Goal: Communication & Community: Share content

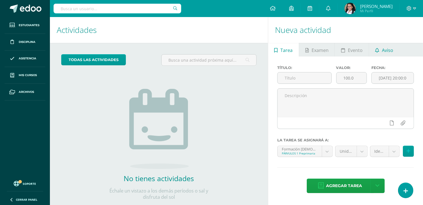
click at [389, 53] on span "Aviso" at bounding box center [387, 50] width 11 height 14
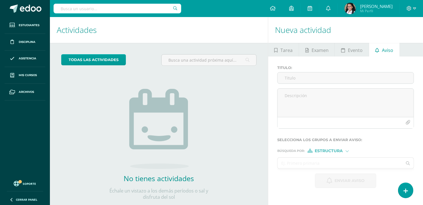
scroll to position [13, 0]
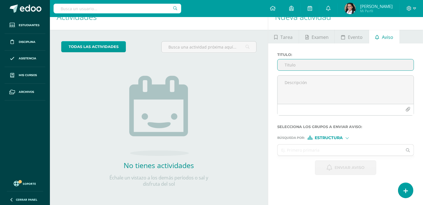
click at [323, 67] on input "Titulo :" at bounding box center [345, 64] width 136 height 11
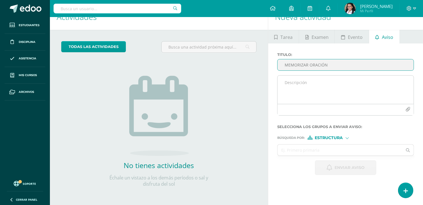
type input "MEMORIZAR ORACIÓN"
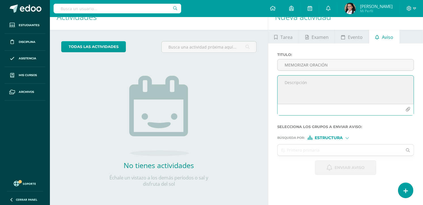
click at [330, 85] on textarea at bounding box center [345, 89] width 136 height 28
click at [405, 81] on textarea "Buen día padres de familia, con anterioridad se envió en agenda" at bounding box center [345, 89] width 136 height 28
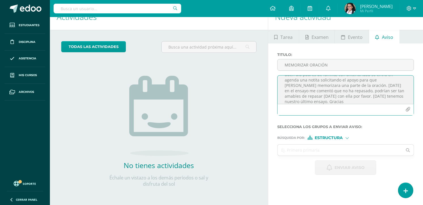
scroll to position [13, 0]
paste textarea
click at [309, 98] on textarea "Buen día padres de familia, con anterioridad se envió en agenda una notita soli…" at bounding box center [345, 89] width 136 height 28
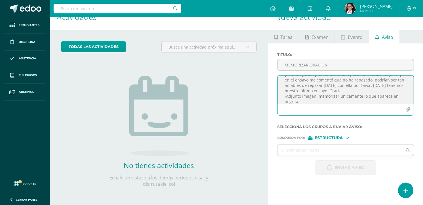
click at [312, 102] on textarea "Buen día padres de familia, con anterioridad se envió en agenda una notita soli…" at bounding box center [345, 89] width 136 height 28
type textarea "Buen día padres de familia, con anterioridad se envió en agenda una notita soli…"
click at [408, 111] on icon "button" at bounding box center [407, 109] width 5 height 5
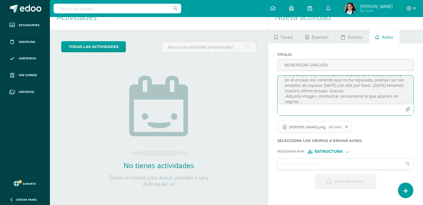
click at [328, 155] on form "[PERSON_NAME] : MEMORIZAR ORACIÓN Buen día padres de familia, con anterioridad …" at bounding box center [345, 120] width 137 height 136
click at [330, 151] on span "Estructura" at bounding box center [329, 151] width 28 height 3
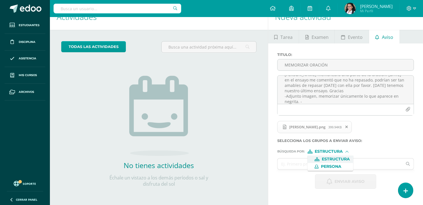
click at [324, 161] on span "Estructura" at bounding box center [330, 158] width 46 height 7
click at [323, 162] on input "text" at bounding box center [339, 163] width 125 height 11
type input "s"
click at [319, 149] on div "Búsqueda por : Estructura Estructura Persona" at bounding box center [345, 149] width 137 height 8
click at [318, 150] on span "Estructura" at bounding box center [329, 151] width 28 height 3
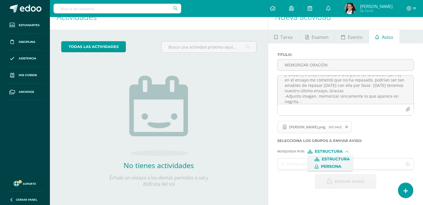
click at [318, 163] on span "Persona" at bounding box center [330, 166] width 46 height 7
click at [318, 163] on input "text" at bounding box center [339, 163] width 125 height 11
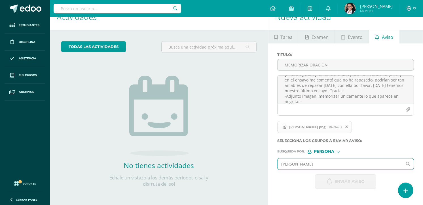
type input "[PERSON_NAME]"
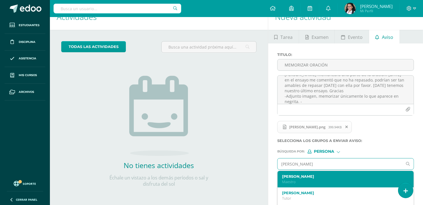
click at [310, 177] on label "[PERSON_NAME]" at bounding box center [343, 176] width 122 height 4
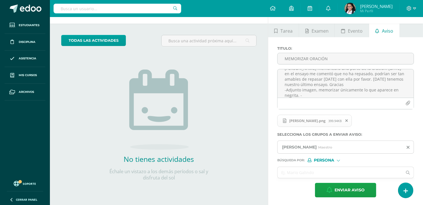
scroll to position [21, 0]
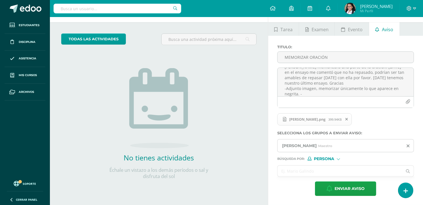
click at [309, 169] on input "text" at bounding box center [339, 170] width 125 height 11
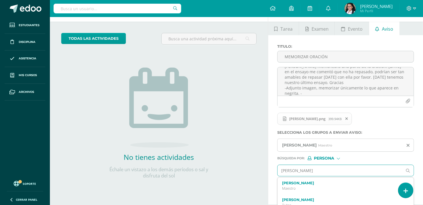
type input "[PERSON_NAME]"
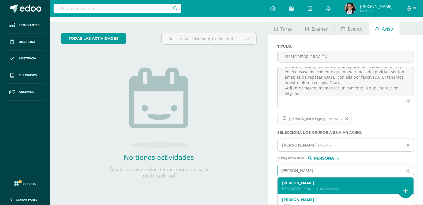
click at [309, 180] on div "[PERSON_NAME] PÁRVULOS 1 Preprimaria 20250002" at bounding box center [345, 185] width 136 height 17
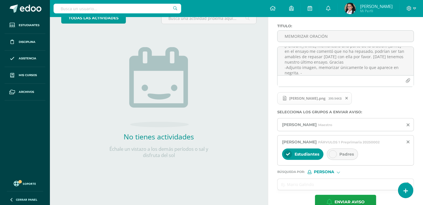
scroll to position [53, 0]
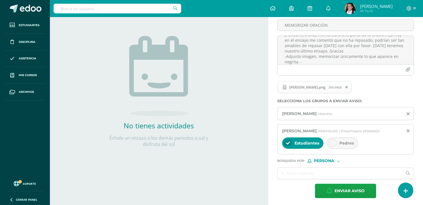
click at [335, 147] on div at bounding box center [333, 143] width 8 height 8
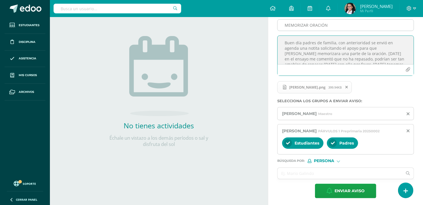
drag, startPoint x: 308, startPoint y: 61, endPoint x: 280, endPoint y: 26, distance: 45.2
click at [280, 26] on div "[PERSON_NAME] : MEMORIZAR ORACIÓN Buen día padres de familia, con anterioridad …" at bounding box center [345, 46] width 141 height 67
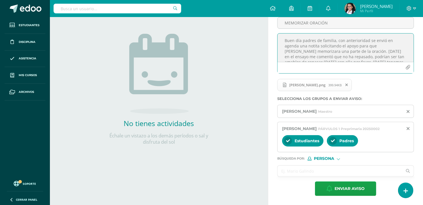
scroll to position [61, 0]
click at [339, 187] on span "Enviar aviso" at bounding box center [349, 188] width 30 height 14
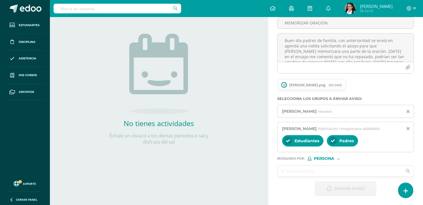
scroll to position [13, 0]
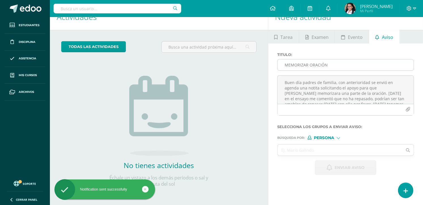
click at [357, 69] on input "MEMORIZAR ORACIÓN" at bounding box center [345, 64] width 136 height 11
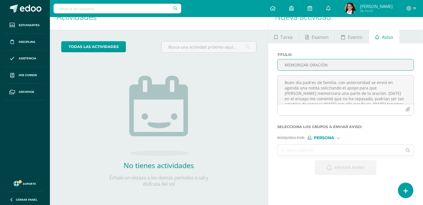
paste input "Buen día padres de familia, con anterioridad se envió en agenda una notita soli…"
click at [341, 36] on icon at bounding box center [343, 37] width 4 height 5
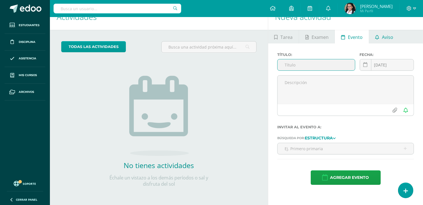
click at [386, 42] on span "Aviso" at bounding box center [387, 37] width 11 height 14
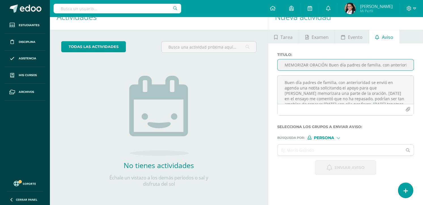
drag, startPoint x: 409, startPoint y: 64, endPoint x: 327, endPoint y: 66, distance: 82.5
click at [327, 66] on input "MEMORIZAR ORACIÓN Buen día padres de familia, con anterioridad se envió en agen…" at bounding box center [345, 64] width 136 height 11
type input "MEMORIZAR ORACIÓN"
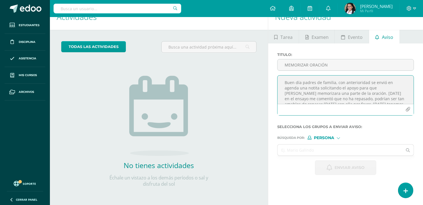
click at [284, 86] on textarea "Buen día padres de familia, con anterioridad se envió en agenda una notita soli…" at bounding box center [345, 89] width 136 height 28
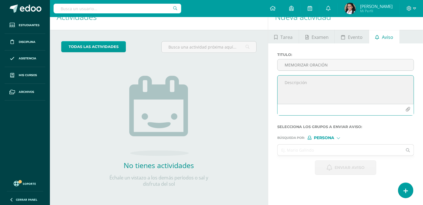
paste textarea "Buen día padres de familia, con anterioridad se envió en agenda una notita soli…"
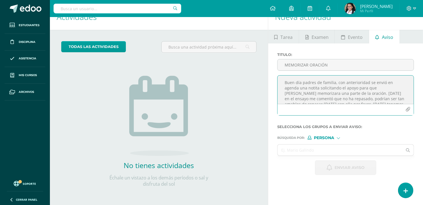
click at [351, 93] on textarea "Buen día padres de familia, con anterioridad se envió en agenda una notita soli…" at bounding box center [345, 89] width 136 height 28
click at [397, 87] on textarea "Buen día padres de familia, con anterioridad se envió en agenda una notita soli…" at bounding box center [345, 89] width 136 height 28
type textarea "Buen día padres de familia, con anterioridad se envió en agenda una notita soli…"
click at [335, 137] on div "Persona" at bounding box center [328, 137] width 42 height 4
click at [365, 148] on input "text" at bounding box center [339, 149] width 125 height 11
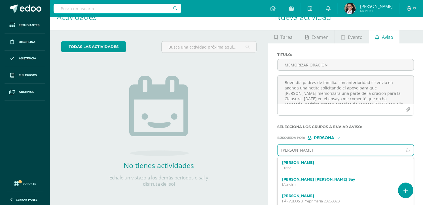
type input "[PERSON_NAME]"
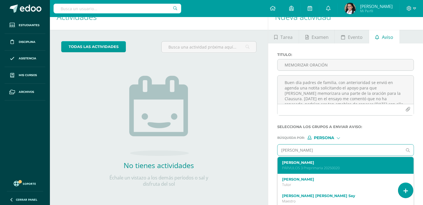
click at [343, 159] on div "[PERSON_NAME] PÁRVULOS 3 Preprimaria 20250020" at bounding box center [345, 165] width 136 height 17
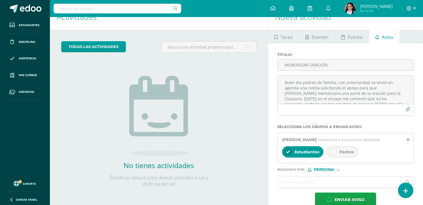
click at [339, 157] on div "Padres" at bounding box center [342, 151] width 31 height 11
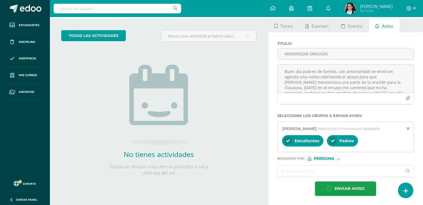
click at [324, 167] on input "text" at bounding box center [339, 170] width 125 height 11
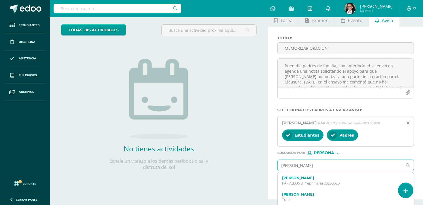
type input "[PERSON_NAME] her"
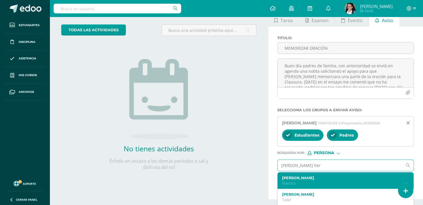
click at [322, 185] on p "Maestro" at bounding box center [343, 182] width 122 height 5
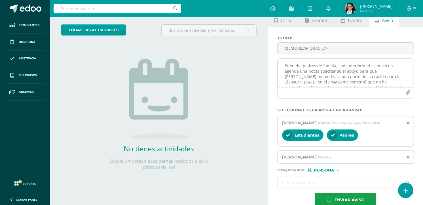
click at [405, 95] on button "button" at bounding box center [407, 92] width 11 height 11
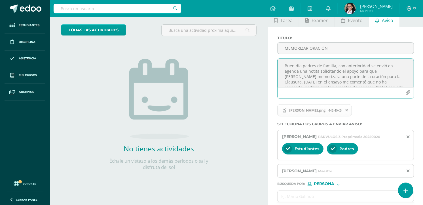
click at [372, 76] on textarea "Buen día padres de familia, con anterioridad se envió en agenda una notita soli…" at bounding box center [345, 73] width 136 height 28
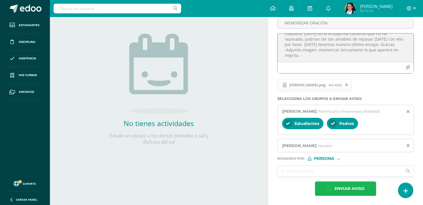
click at [339, 183] on span "Enviar aviso" at bounding box center [349, 188] width 30 height 14
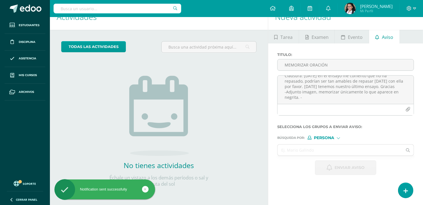
scroll to position [0, 0]
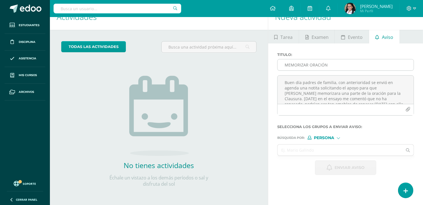
click at [310, 67] on input "MEMORIZAR ORACIÓN" at bounding box center [345, 64] width 136 height 11
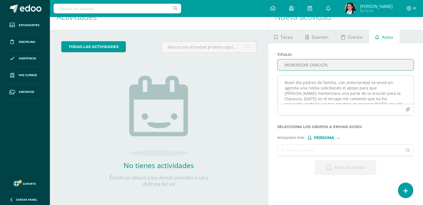
type input "MEMORIZAR ORACIÓN"
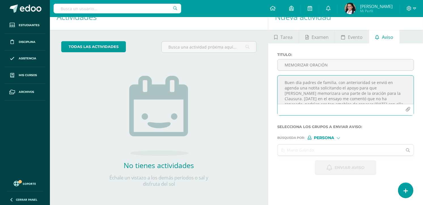
click at [300, 90] on textarea "Buen día padres de familia, con anterioridad se envió en agenda una notita soli…" at bounding box center [345, 89] width 136 height 28
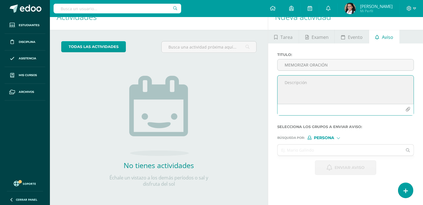
paste textarea "Buen día padres de familia, con anterioridad se envió en agenda una notita soli…"
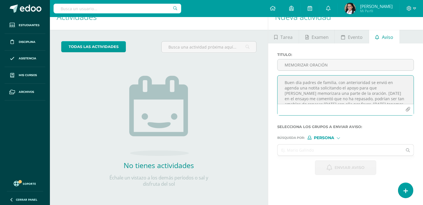
click at [394, 88] on textarea "Buen día padres de familia, con anterioridad se envió en agenda una notita soli…" at bounding box center [345, 89] width 136 height 28
click at [367, 99] on textarea "Buen día padres de familia, con anterioridad se envió en agenda una notita soli…" at bounding box center [345, 89] width 136 height 28
click at [322, 95] on textarea "Buen día padres de familia, con anterioridad se envió en agenda una notita soli…" at bounding box center [345, 89] width 136 height 28
click at [339, 100] on textarea "Buen día padres de familia, con anterioridad se envió en agenda una notita soli…" at bounding box center [345, 89] width 136 height 28
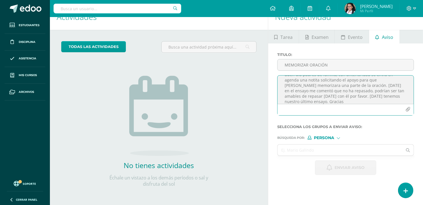
scroll to position [23, 0]
type textarea "Buen día padres de familia, con anterioridad se envió en agenda una notita soli…"
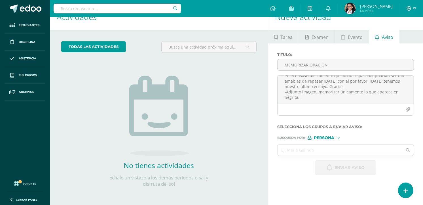
click at [333, 148] on input "text" at bounding box center [339, 149] width 125 height 11
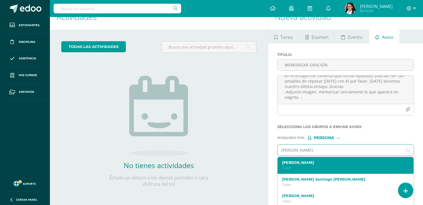
type input "[PERSON_NAME]"
click at [328, 166] on p "PÁRVULOS 2 Preprimaria 20240010" at bounding box center [343, 167] width 122 height 5
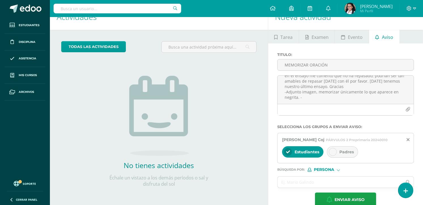
click at [338, 148] on div "Padres" at bounding box center [342, 151] width 31 height 11
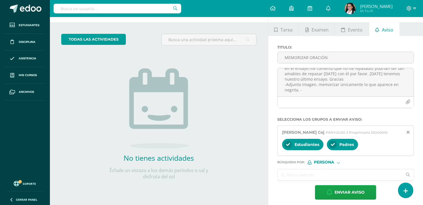
scroll to position [24, 0]
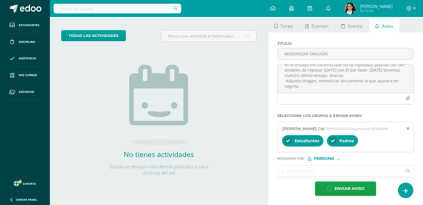
click at [326, 165] on input "text" at bounding box center [339, 170] width 125 height 11
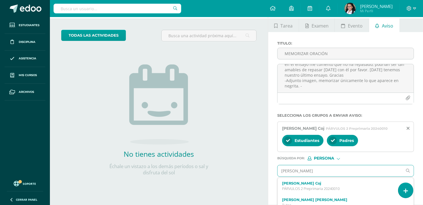
type input "[PERSON_NAME] her"
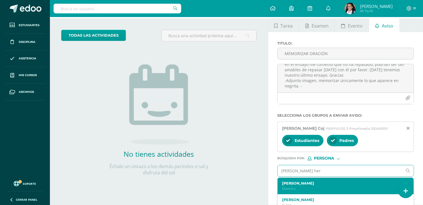
click at [318, 180] on div "[PERSON_NAME]" at bounding box center [345, 185] width 136 height 17
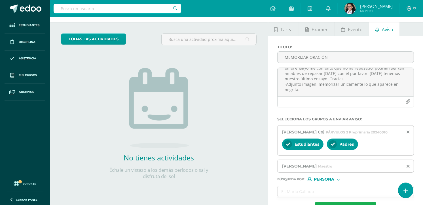
scroll to position [41, 0]
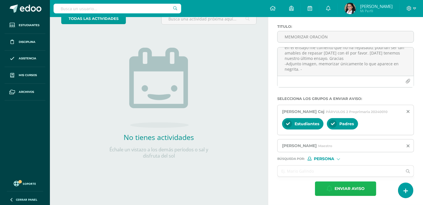
click at [366, 192] on button "Enviar aviso" at bounding box center [345, 188] width 61 height 14
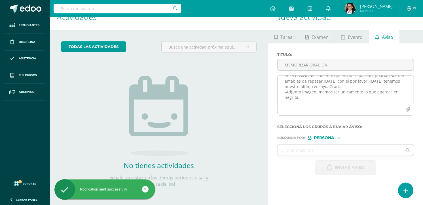
scroll to position [0, 0]
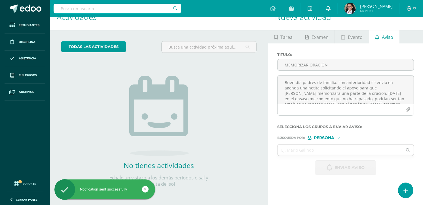
click at [337, 5] on link at bounding box center [328, 8] width 18 height 17
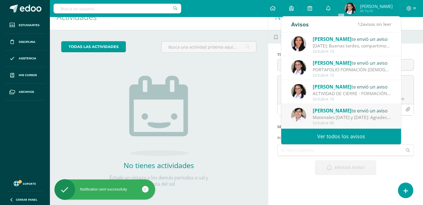
click at [244, 70] on div "todas las Actividades No tienes actividades Échale un vistazo a los demás perío…" at bounding box center [159, 117] width 218 height 175
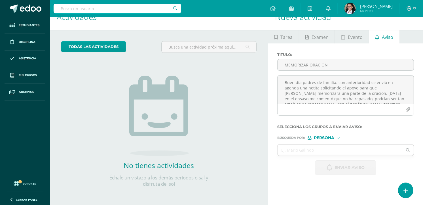
click at [320, 71] on div "Titulo : MEMORIZAR ORACIÓN" at bounding box center [345, 63] width 141 height 23
click at [320, 67] on input "MEMORIZAR ORACIÓN" at bounding box center [345, 64] width 136 height 11
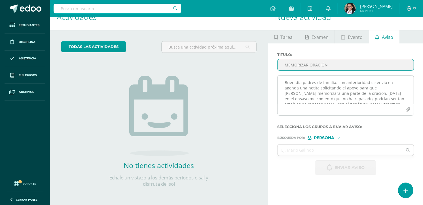
type input "MEMORIZAR ORACIÓN"
click at [318, 86] on textarea "Buen día padres de familia, con anterioridad se envió en agenda una notita soli…" at bounding box center [345, 89] width 136 height 28
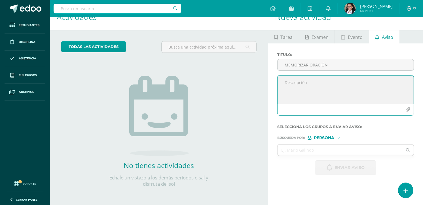
paste textarea "Buen día padres de familia, con anterioridad se envió en agenda una notita soli…"
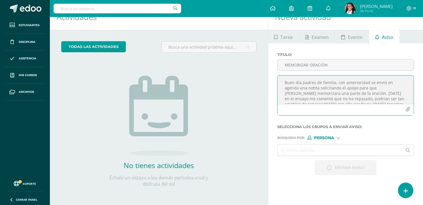
click at [399, 89] on textarea "Buen día padres de familia, con anterioridad se envió en agenda una notita soli…" at bounding box center [345, 89] width 136 height 28
type textarea "Buen día padres de familia, con anterioridad se envió en agenda una notita soli…"
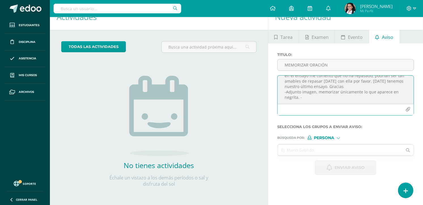
drag, startPoint x: 281, startPoint y: 81, endPoint x: 428, endPoint y: 150, distance: 162.4
click at [422, 150] on html "Notification sent successfully Notification sent successfully Notification sent…" at bounding box center [211, 89] width 423 height 205
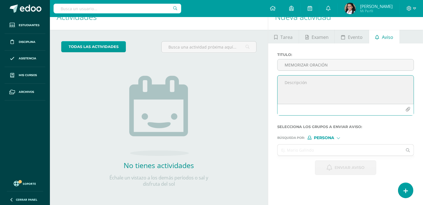
scroll to position [0, 0]
paste textarea "Buen día padres de familia, con anterioridad se envió en agenda una notita soli…"
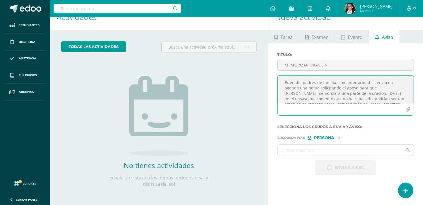
scroll to position [13, 0]
type textarea "Buen día padres de familia, con anterioridad se envió en agenda una notita soli…"
click at [405, 107] on icon "button" at bounding box center [407, 109] width 5 height 5
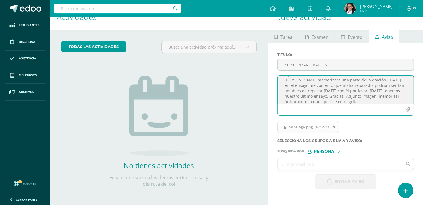
click at [335, 160] on input "text" at bounding box center [339, 163] width 125 height 11
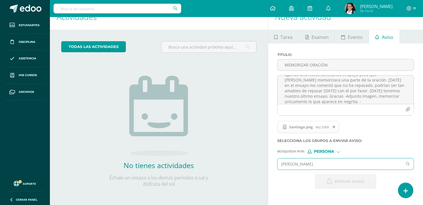
type input "[PERSON_NAME]"
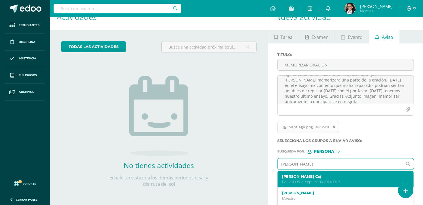
click at [320, 174] on label "[PERSON_NAME] Coj" at bounding box center [343, 176] width 122 height 4
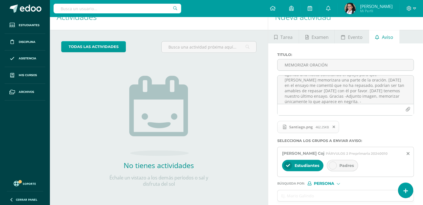
click at [339, 170] on div "Padres" at bounding box center [342, 165] width 31 height 11
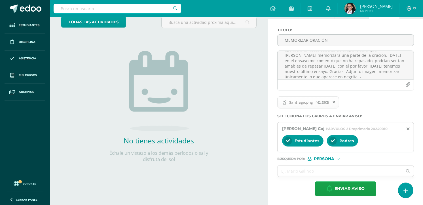
click at [333, 167] on input "text" at bounding box center [339, 170] width 125 height 11
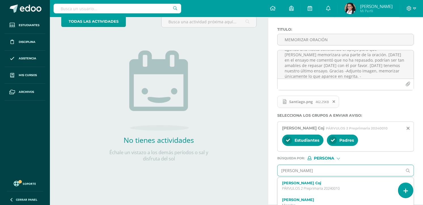
type input "[PERSON_NAME]"
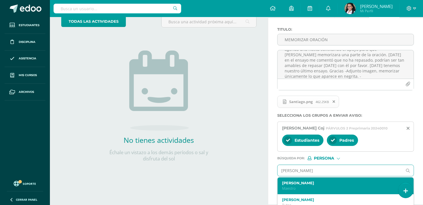
click at [321, 182] on label "[PERSON_NAME]" at bounding box center [343, 182] width 122 height 4
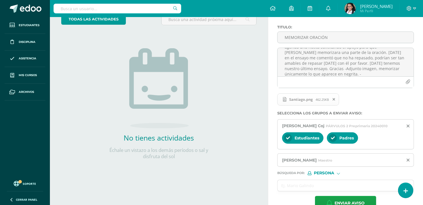
scroll to position [55, 0]
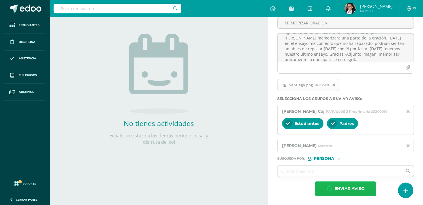
click at [343, 188] on span "Enviar aviso" at bounding box center [349, 188] width 30 height 14
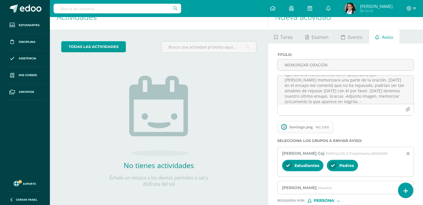
scroll to position [0, 0]
